Goal: Find specific page/section: Find specific page/section

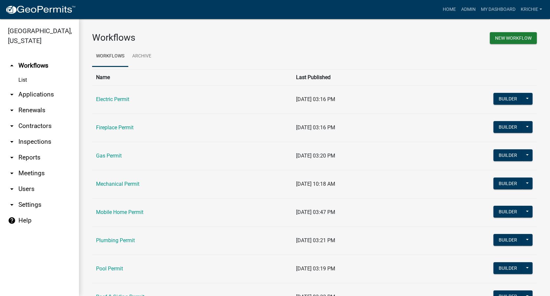
click at [36, 125] on link "arrow_drop_down Contractors" at bounding box center [39, 126] width 79 height 16
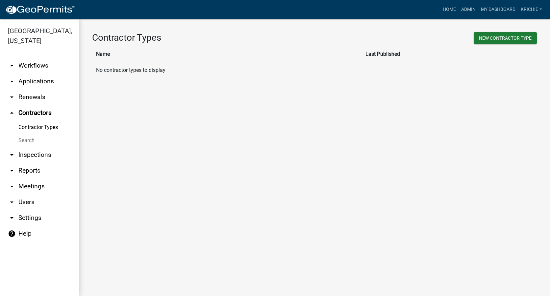
click at [27, 140] on link "Search" at bounding box center [39, 140] width 79 height 13
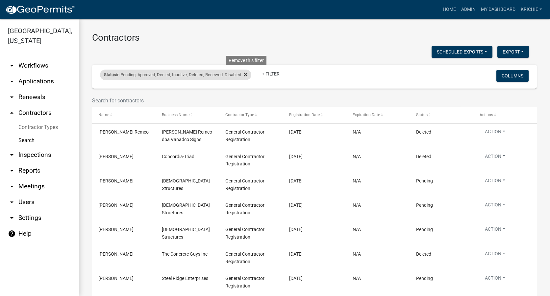
click at [247, 73] on icon at bounding box center [246, 75] width 4 height 4
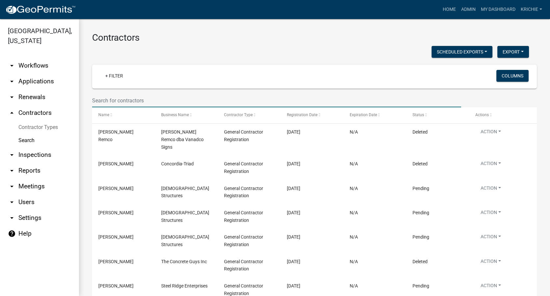
click at [108, 98] on input "text" at bounding box center [276, 100] width 369 height 13
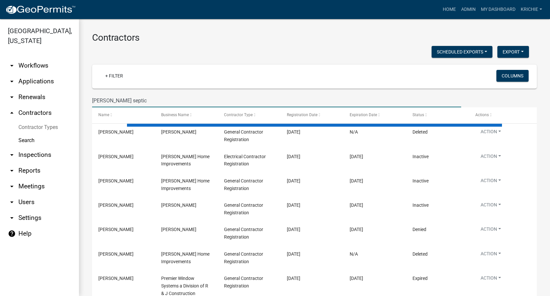
type input "[PERSON_NAME] septic"
